Goal: Find specific page/section: Find specific page/section

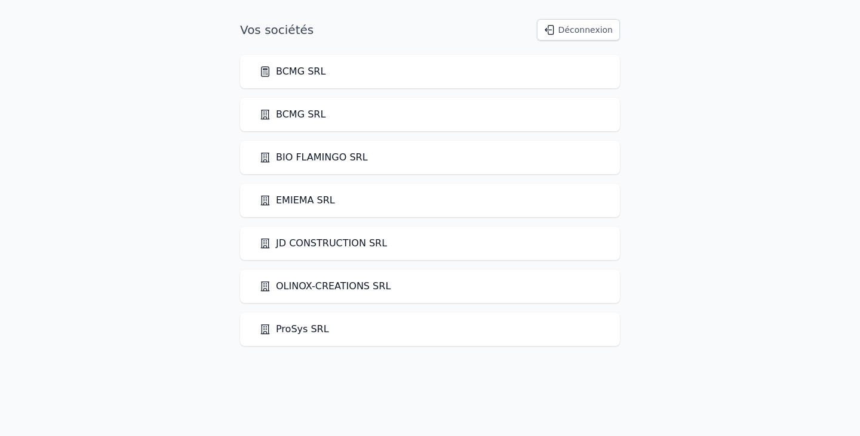
click at [583, 30] on button "Déconnexion" at bounding box center [578, 29] width 83 height 21
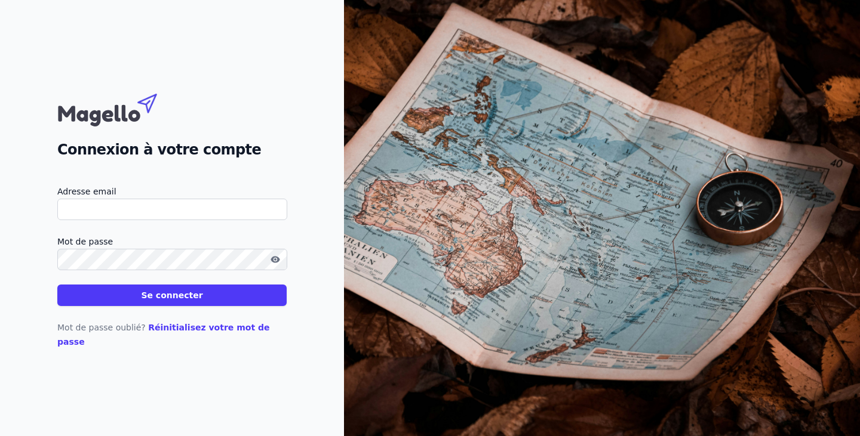
type input "[EMAIL_ADDRESS][DOMAIN_NAME]"
click at [226, 304] on button "Se connecter" at bounding box center [171, 295] width 229 height 21
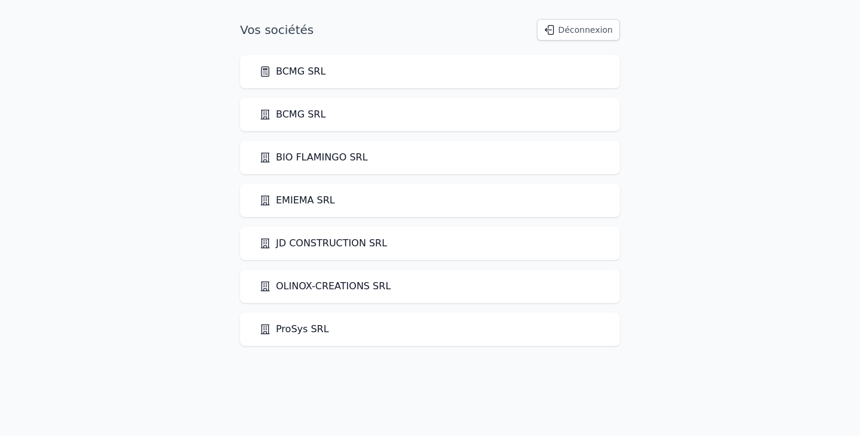
click at [178, 306] on body "Vos sociétés Déconnexion BCMG SRL BCMG SRL" at bounding box center [430, 182] width 860 height 327
click at [287, 73] on link "BCMG SRL" at bounding box center [292, 71] width 66 height 14
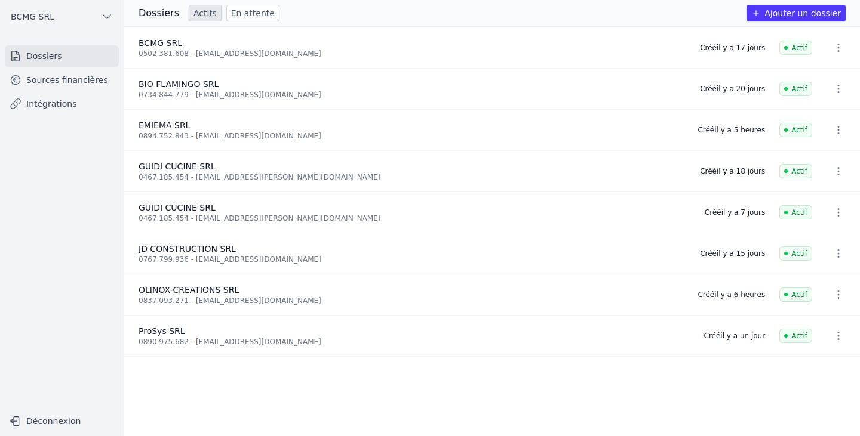
click at [54, 79] on link "Sources financières" at bounding box center [62, 79] width 114 height 21
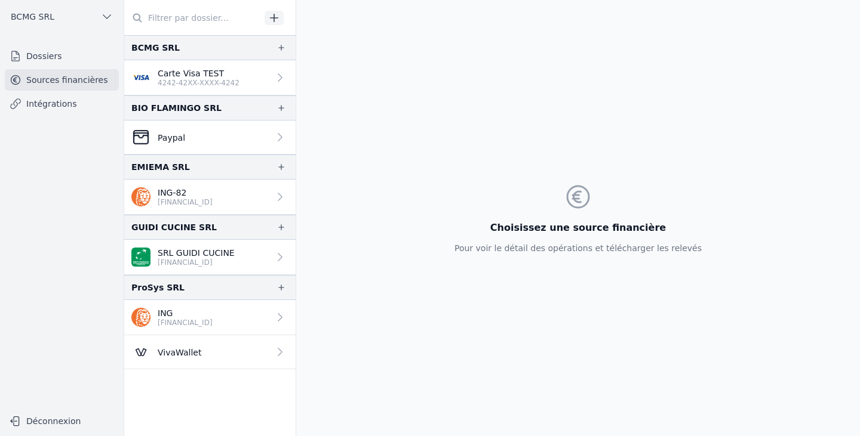
click at [178, 202] on p "[FINANCIAL_ID]" at bounding box center [185, 203] width 55 height 10
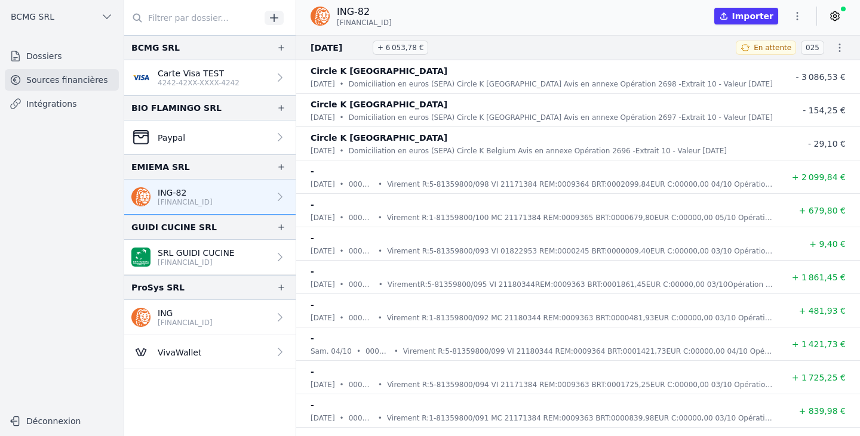
click at [451, 224] on li "- [DATE] • 0009365 • Virement R:1-81359800/100 MC 21171384 REM:0009365 BRT:0000…" at bounding box center [577, 210] width 563 height 33
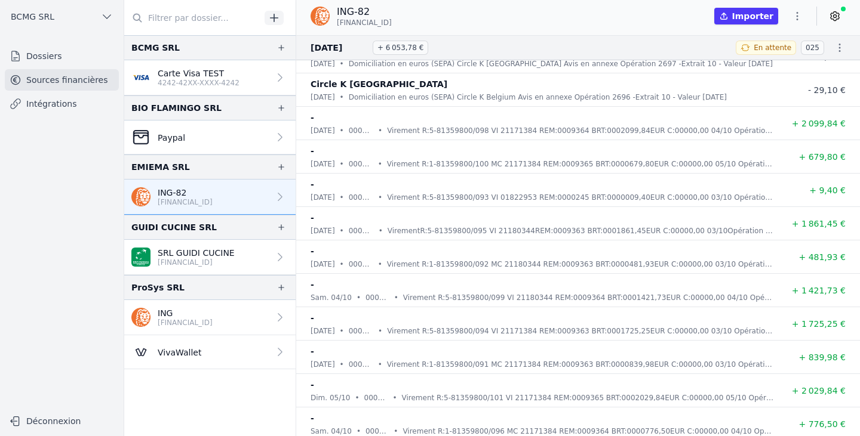
scroll to position [60, 0]
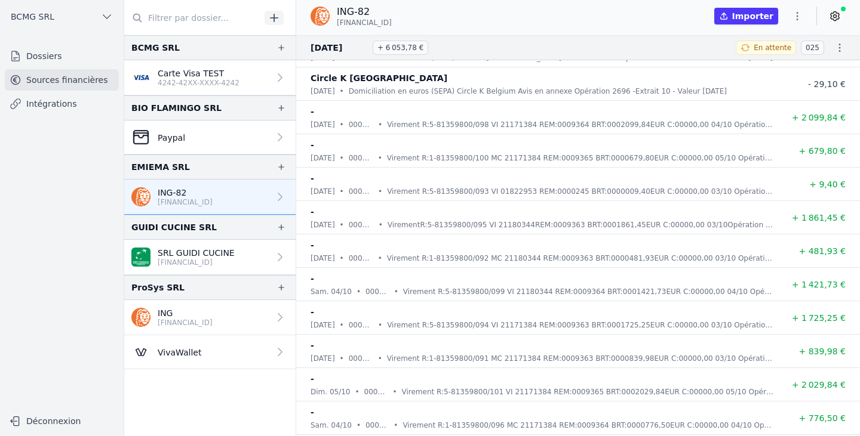
click at [834, 15] on icon at bounding box center [835, 16] width 12 height 12
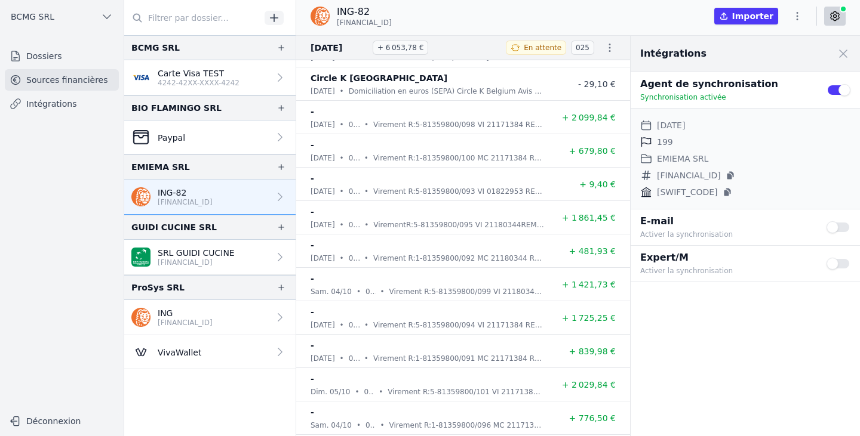
click at [796, 17] on icon "button" at bounding box center [797, 16] width 12 height 12
click at [834, 16] on div at bounding box center [430, 218] width 860 height 436
click at [834, 16] on icon at bounding box center [835, 16] width 12 height 12
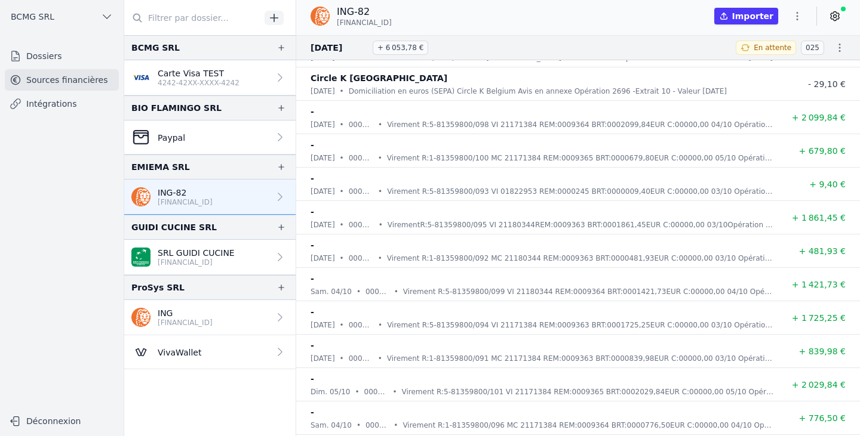
click at [834, 17] on icon at bounding box center [835, 16] width 12 height 12
